Goal: Task Accomplishment & Management: Use online tool/utility

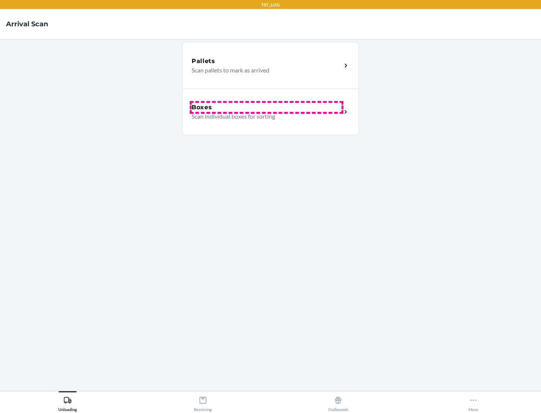
click at [266, 107] on div "Boxes" at bounding box center [266, 107] width 150 height 9
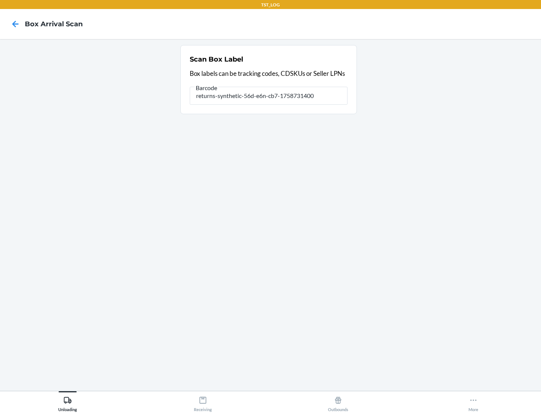
type input "returns-synthetic-56d-e6n-cb7-1758731400"
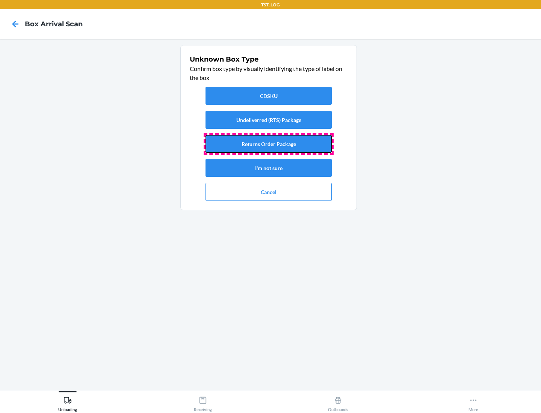
click at [268, 144] on button "Returns Order Package" at bounding box center [268, 144] width 126 height 18
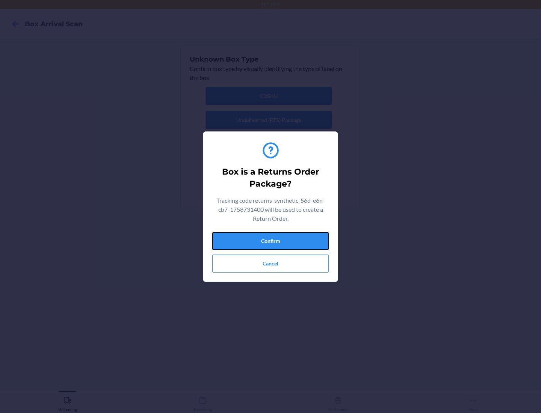
click at [270, 241] on button "Confirm" at bounding box center [270, 241] width 116 height 18
